Goal: Information Seeking & Learning: Learn about a topic

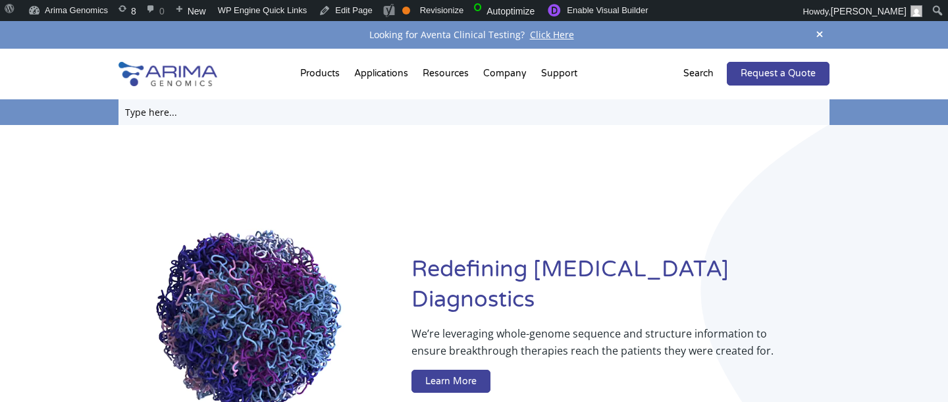
click at [645, 113] on input "text" at bounding box center [473, 112] width 711 height 26
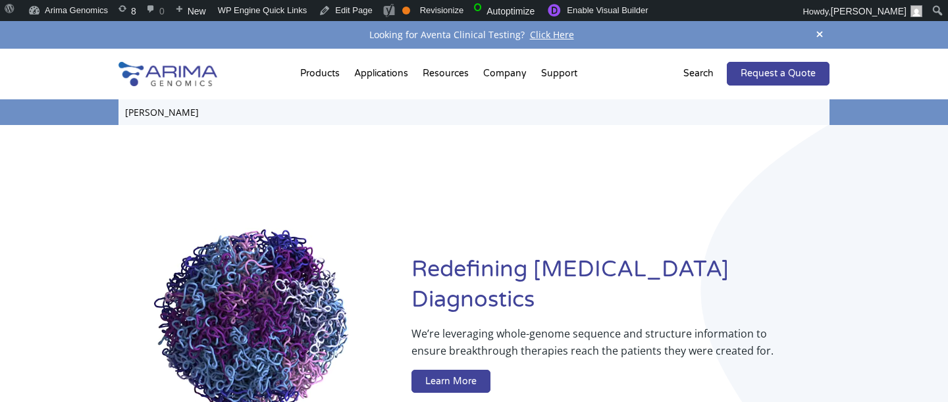
type input "[PERSON_NAME]"
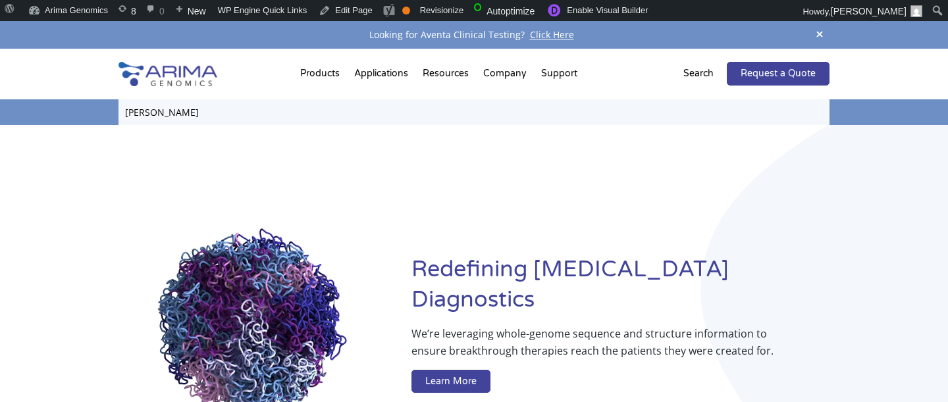
click input "Search" at bounding box center [0, 0] width 0 height 0
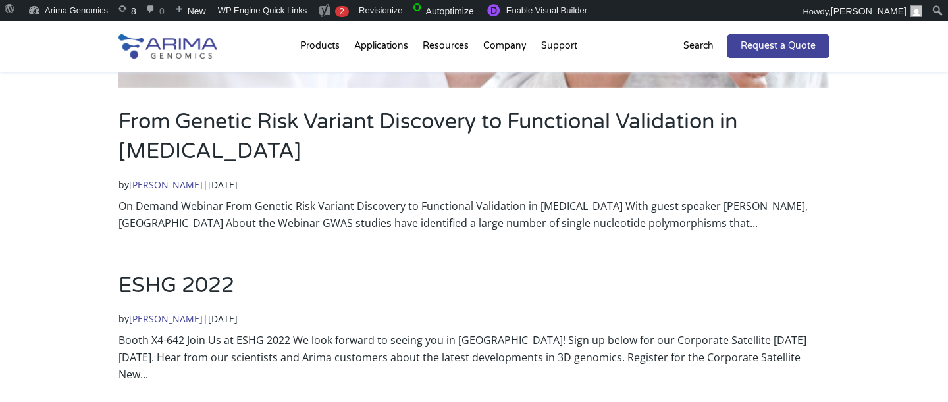
scroll to position [410, 0]
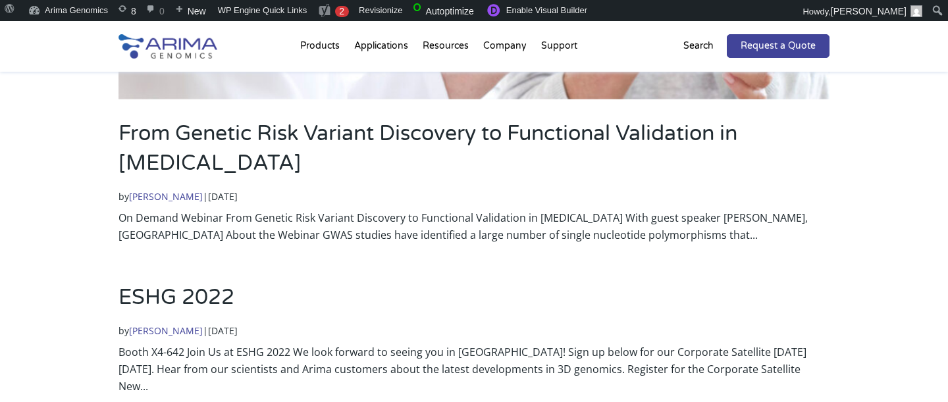
click at [249, 126] on link "From Genetic Risk Variant Discovery to Functional Validation in [MEDICAL_DATA]" at bounding box center [427, 148] width 619 height 55
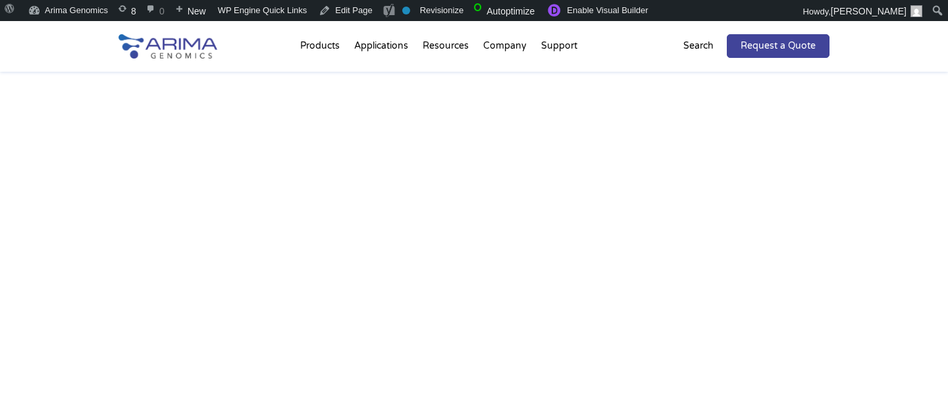
scroll to position [486, 0]
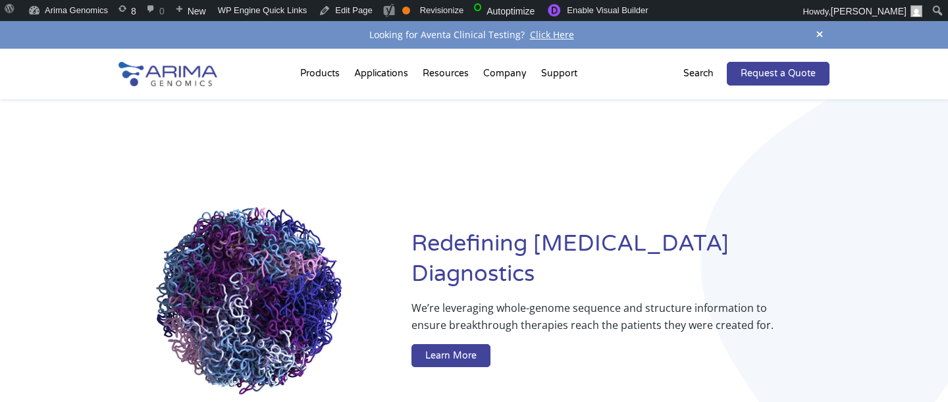
click at [702, 76] on p "Search" at bounding box center [698, 73] width 30 height 17
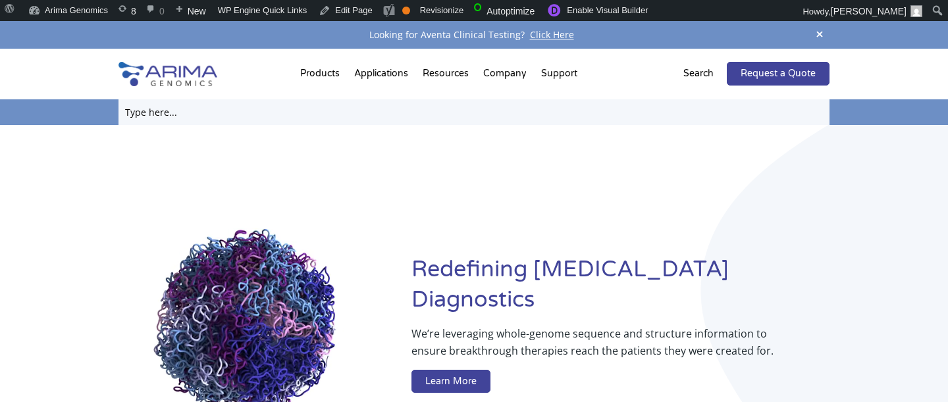
click at [673, 113] on input "text" at bounding box center [473, 112] width 711 height 26
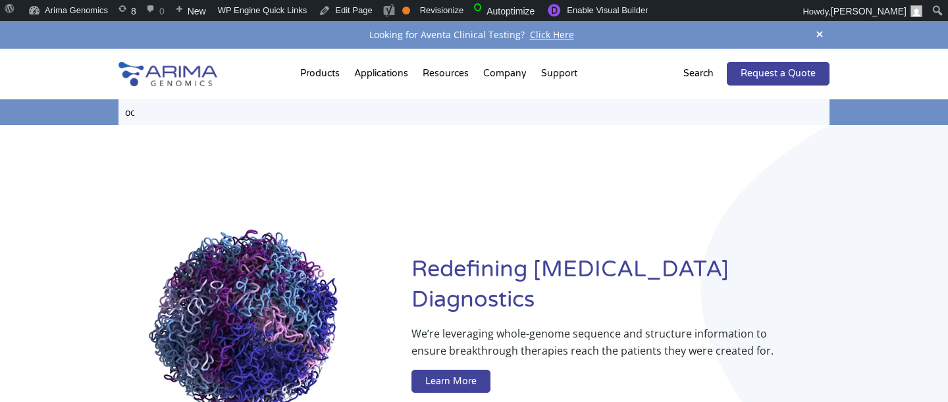
type input "o"
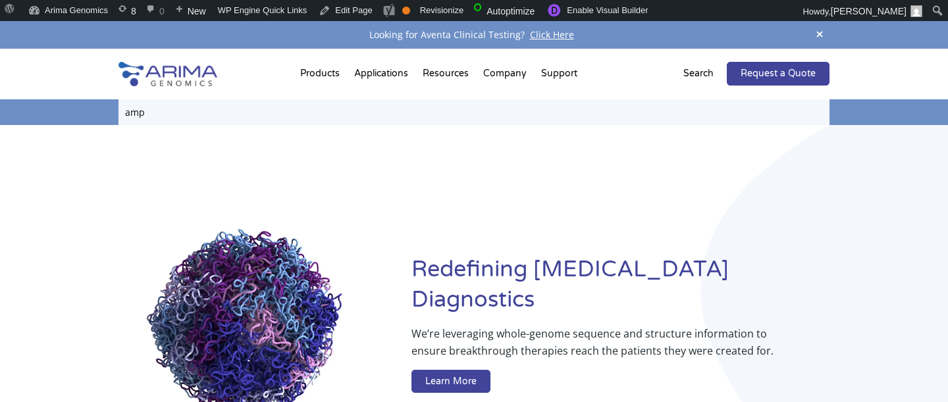
type input "amp"
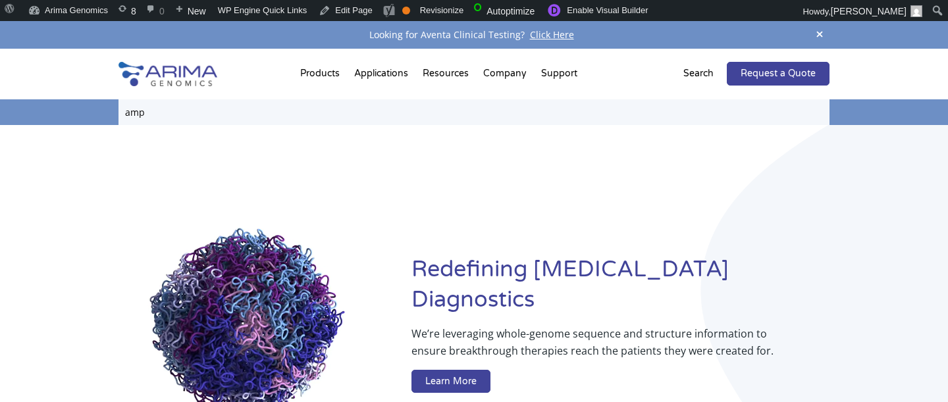
click input "Search" at bounding box center [0, 0] width 0 height 0
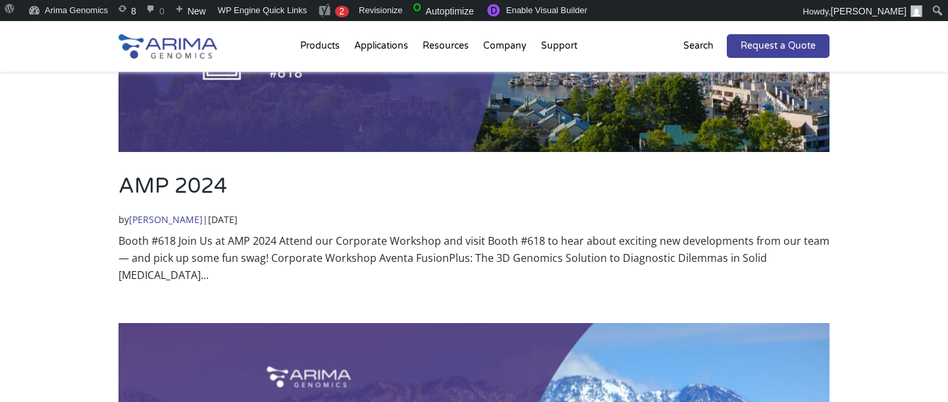
scroll to position [910, 0]
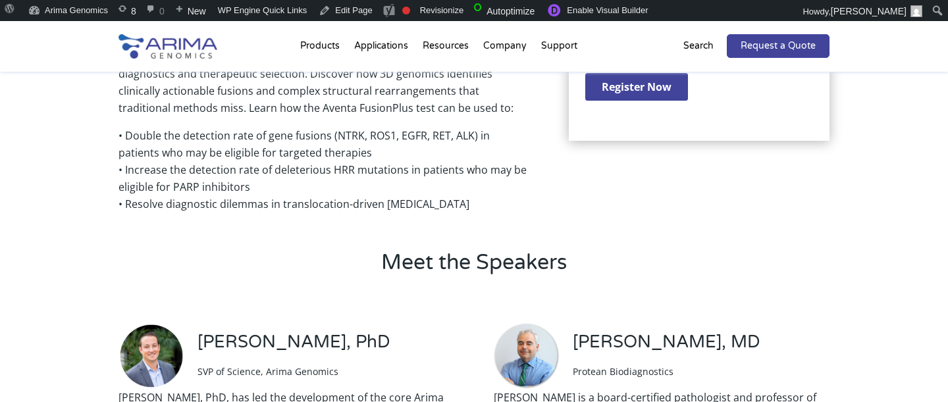
scroll to position [540, 0]
